Goal: Find specific page/section: Find specific page/section

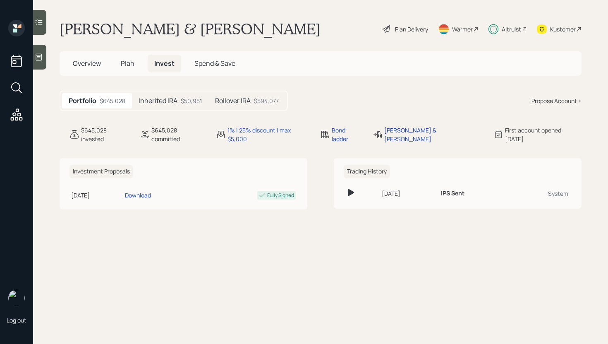
click at [171, 106] on div "Inherited IRA $50,951" at bounding box center [170, 100] width 77 height 15
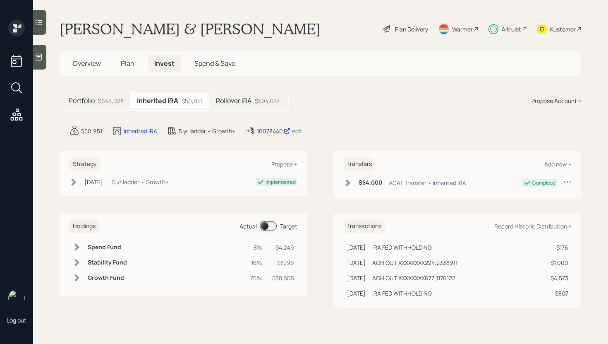
click at [264, 131] on div "10078440" at bounding box center [274, 131] width 34 height 9
